Goal: Information Seeking & Learning: Learn about a topic

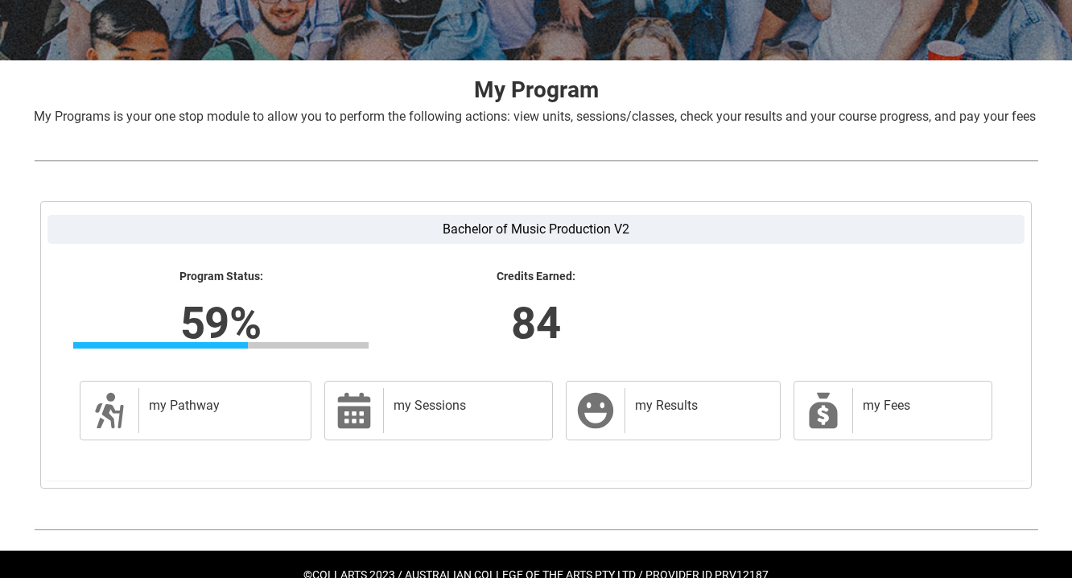
scroll to position [300, 0]
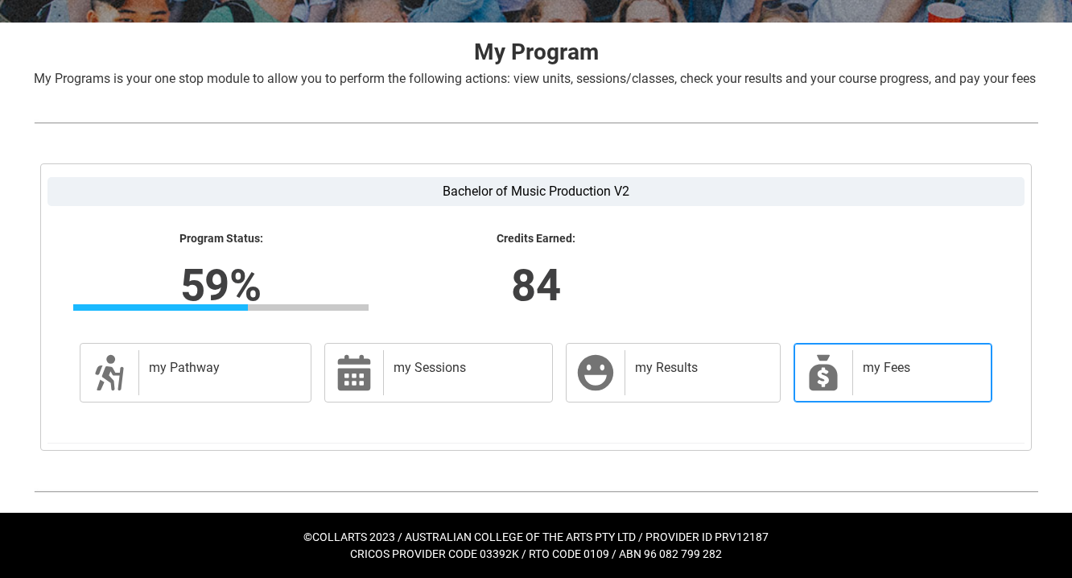
click at [892, 376] on h2 "my Fees" at bounding box center [918, 368] width 113 height 16
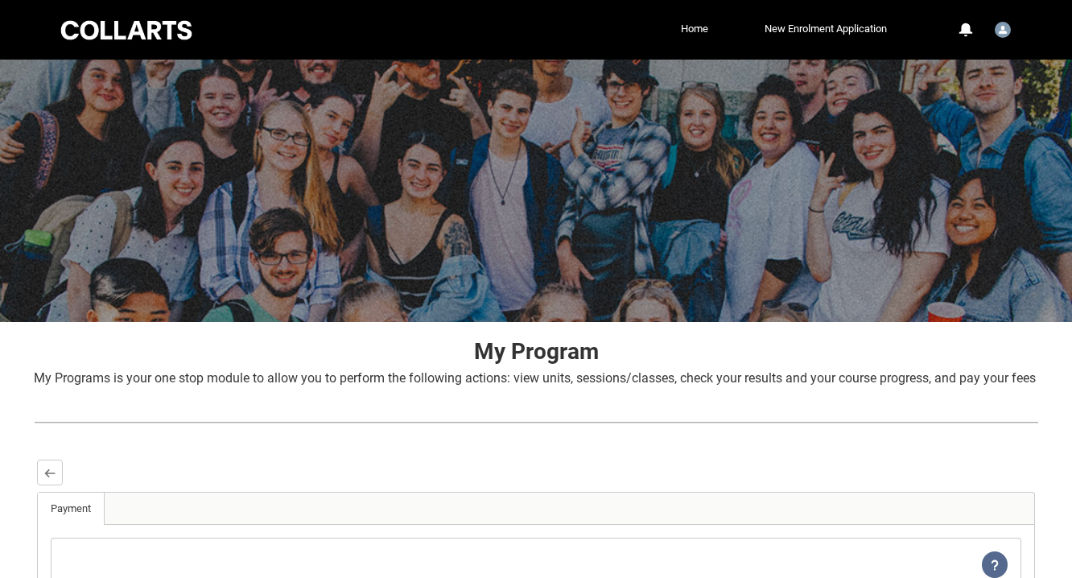
scroll to position [0, 0]
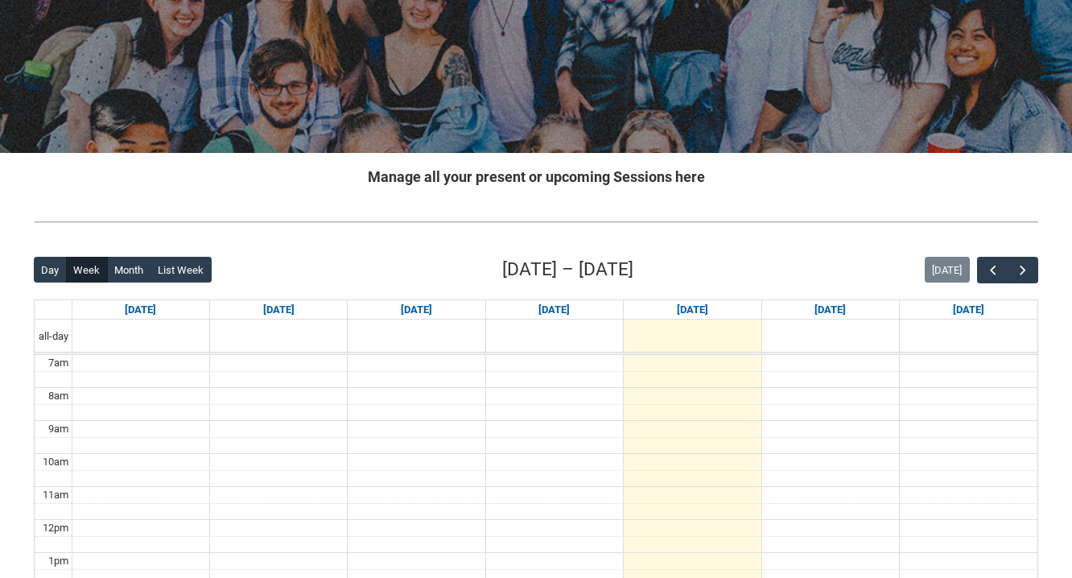
scroll to position [171, 0]
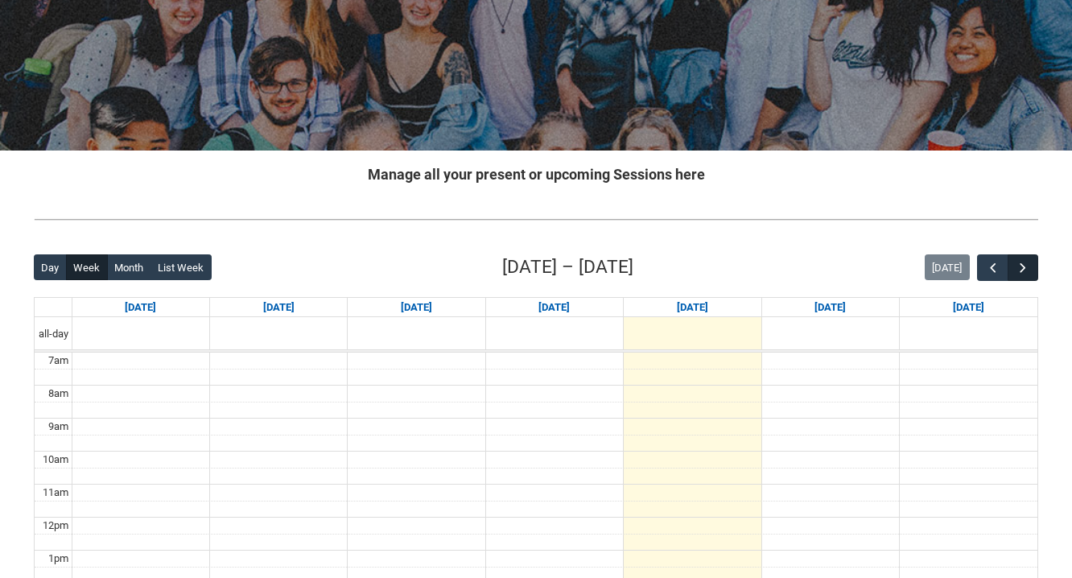
click at [1024, 260] on span "button" at bounding box center [1022, 268] width 16 height 16
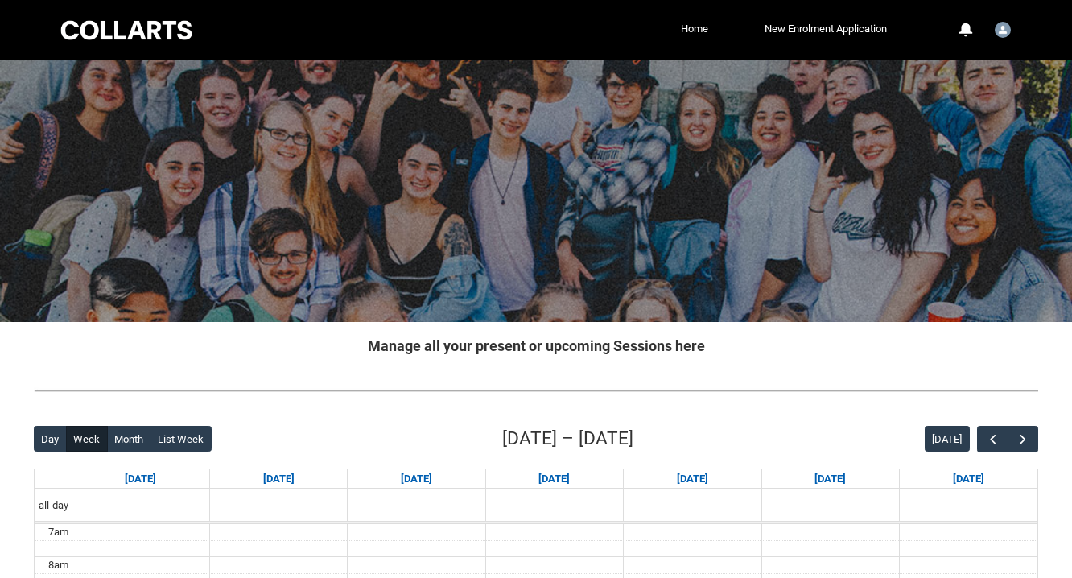
scroll to position [0, 0]
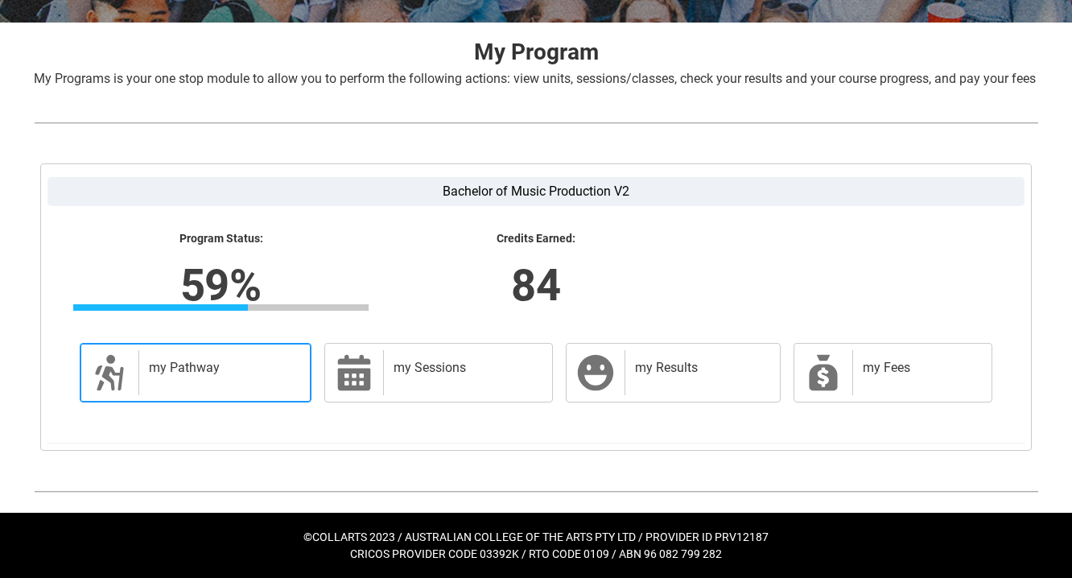
scroll to position [318, 0]
click at [201, 376] on h2 "my Pathway" at bounding box center [222, 368] width 146 height 16
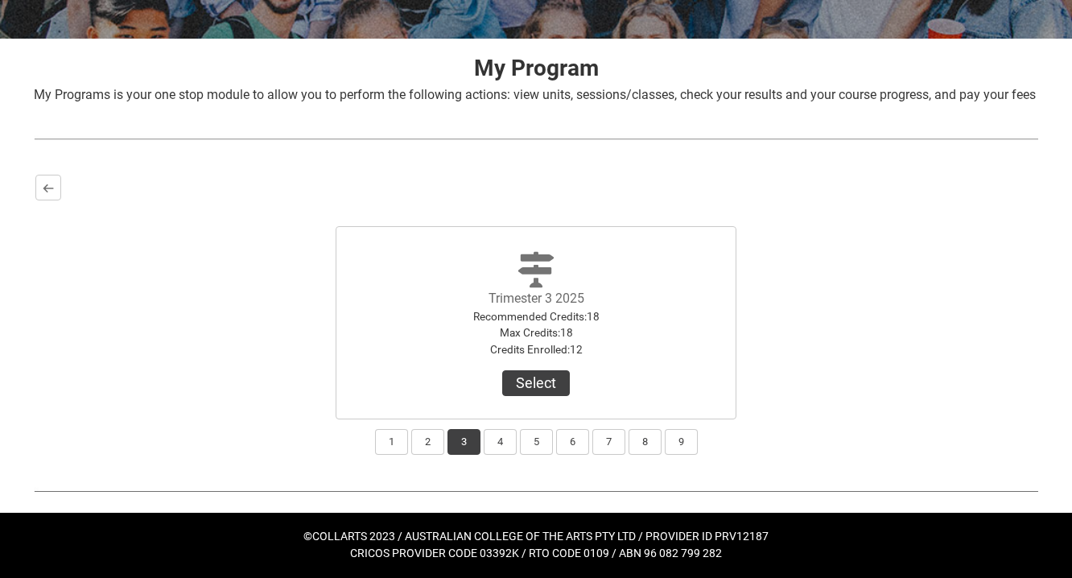
scroll to position [302, 0]
click at [430, 442] on button "2" at bounding box center [427, 442] width 33 height 26
click at [451, 443] on button "3" at bounding box center [463, 442] width 33 height 26
click at [50, 193] on lightning-primitive-icon "button" at bounding box center [48, 188] width 11 height 12
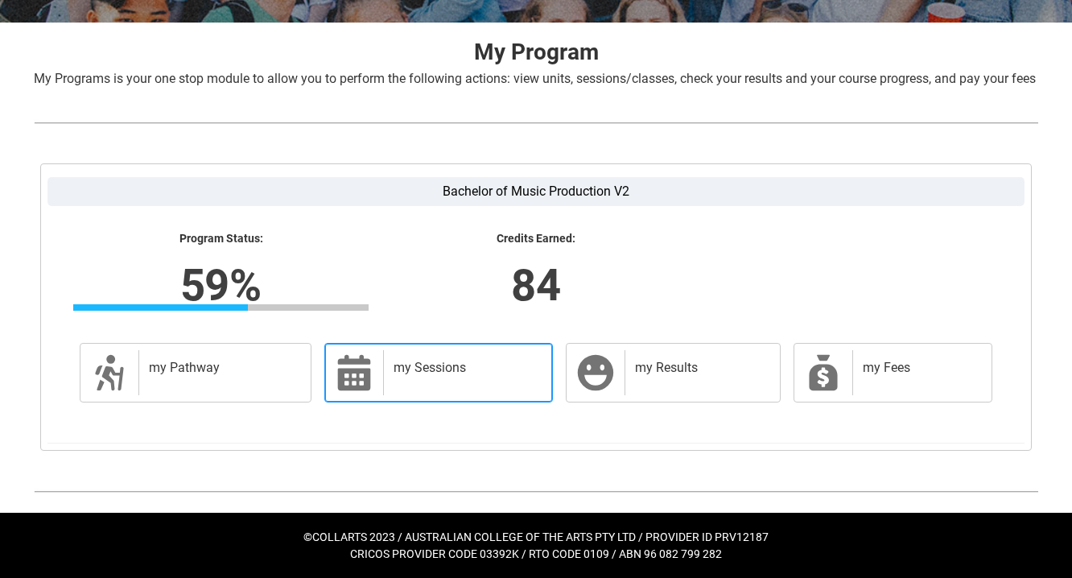
click at [424, 376] on h2 "my Sessions" at bounding box center [464, 368] width 142 height 16
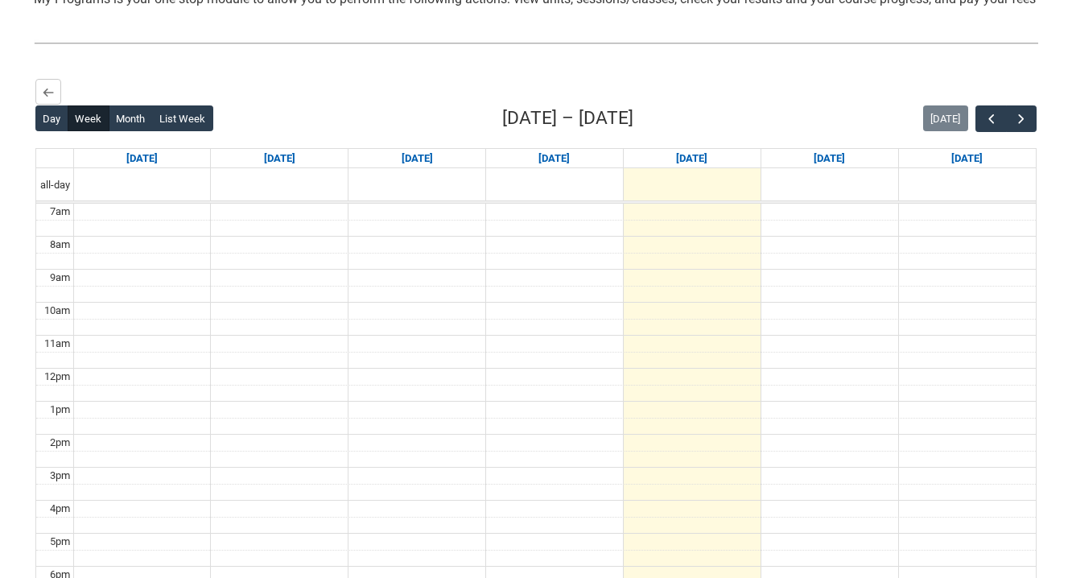
scroll to position [391, 0]
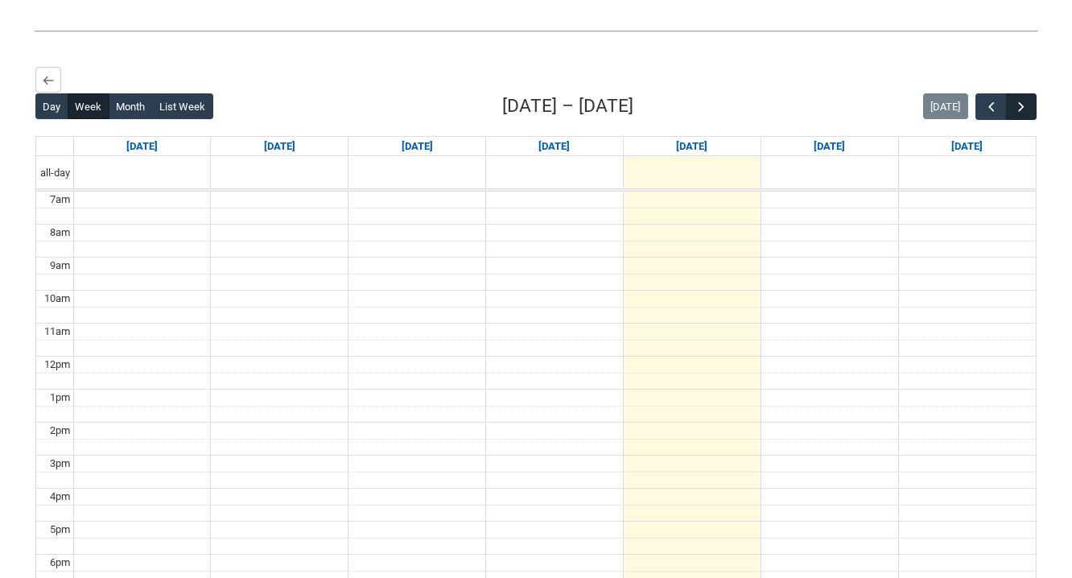
click at [1027, 115] on span "button" at bounding box center [1021, 107] width 16 height 16
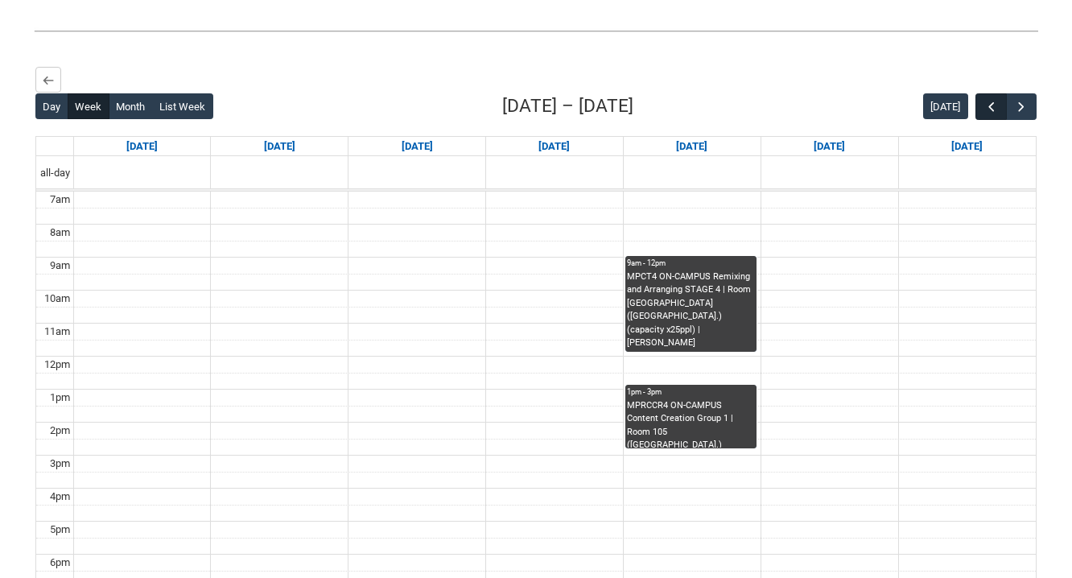
click at [991, 115] on span "button" at bounding box center [991, 107] width 16 height 16
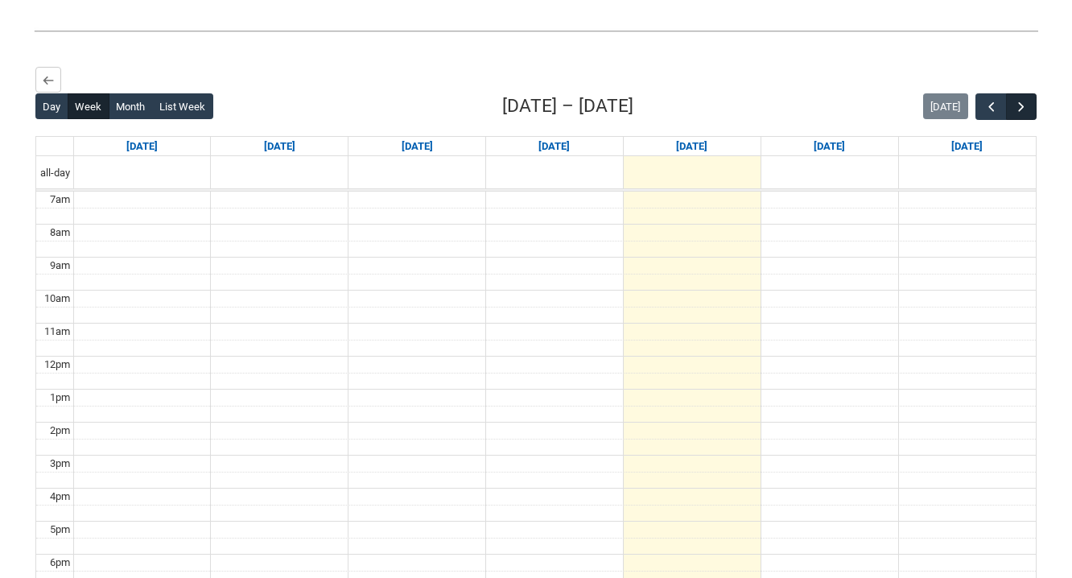
click at [1023, 115] on span "button" at bounding box center [1021, 107] width 16 height 16
